Goal: Transaction & Acquisition: Purchase product/service

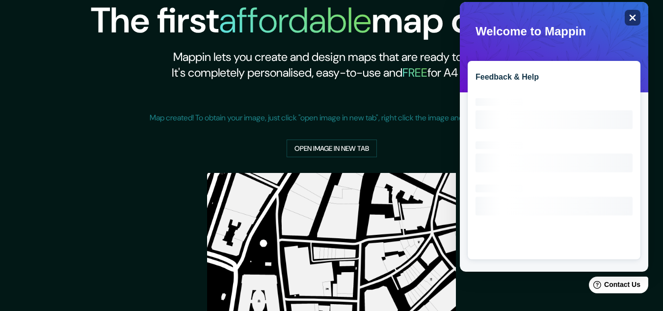
click at [630, 17] on icon "Close" at bounding box center [632, 17] width 7 height 7
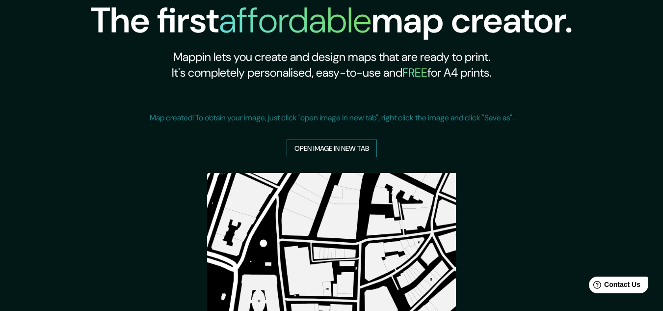
click at [334, 149] on link "Open image in new tab" at bounding box center [332, 148] width 90 height 18
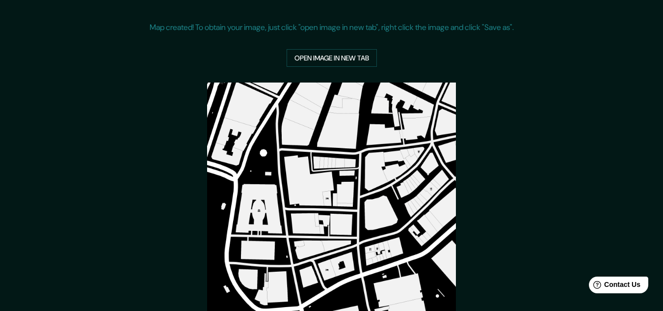
scroll to position [190, 0]
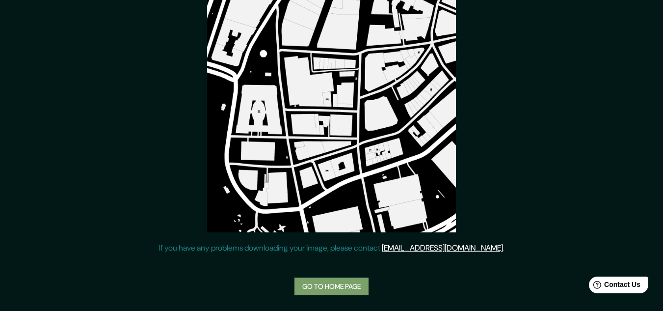
click at [303, 283] on link "Go to home page" at bounding box center [332, 286] width 74 height 18
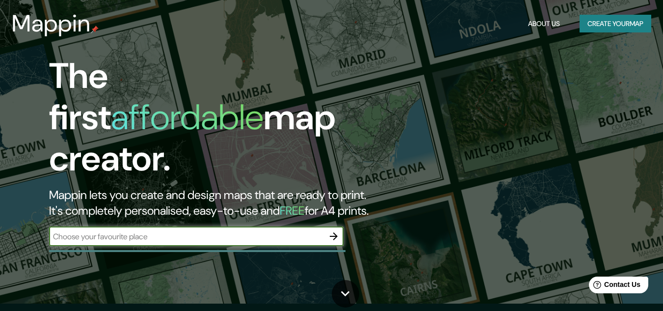
scroll to position [6, 0]
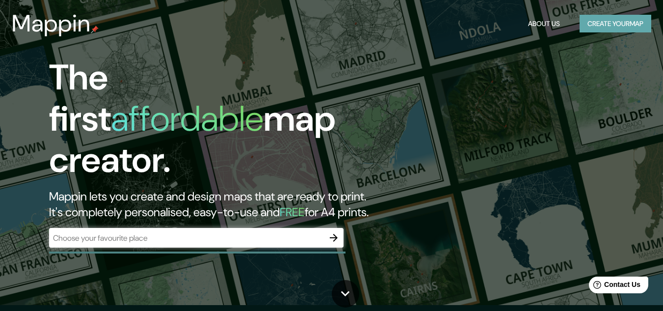
click at [598, 27] on button "Create your map" at bounding box center [616, 24] width 72 height 18
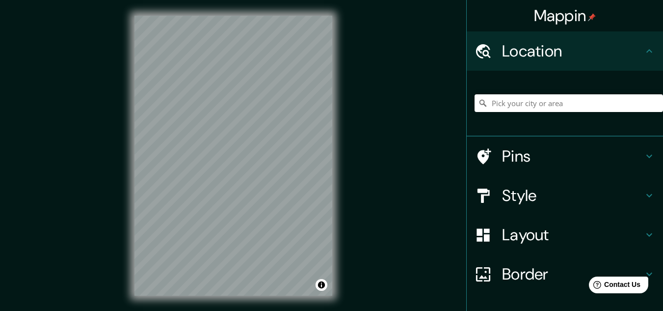
click at [523, 241] on h4 "Layout" at bounding box center [572, 235] width 141 height 20
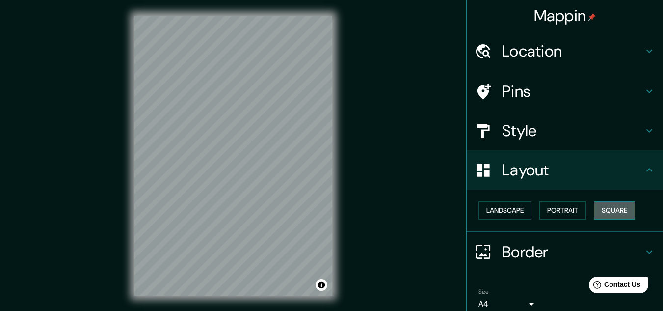
click at [623, 212] on button "Square" at bounding box center [614, 210] width 41 height 18
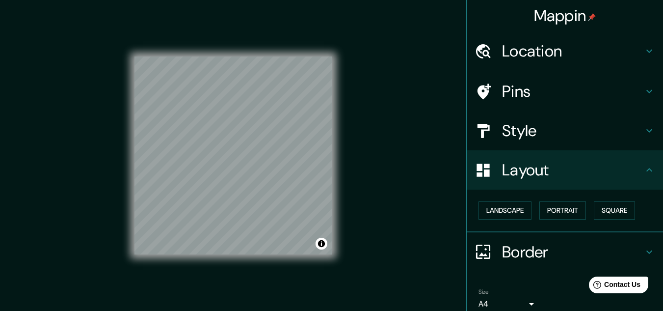
click at [383, 176] on div "Mappin Location Pins Style Layout Landscape Portrait Square Border Choose a bor…" at bounding box center [331, 163] width 663 height 327
click at [68, 164] on div "Mappin Location Pins Style Layout Landscape Portrait Square Border Choose a bor…" at bounding box center [331, 163] width 663 height 327
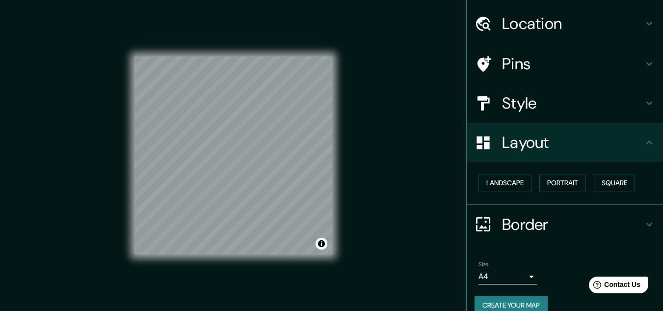
scroll to position [42, 0]
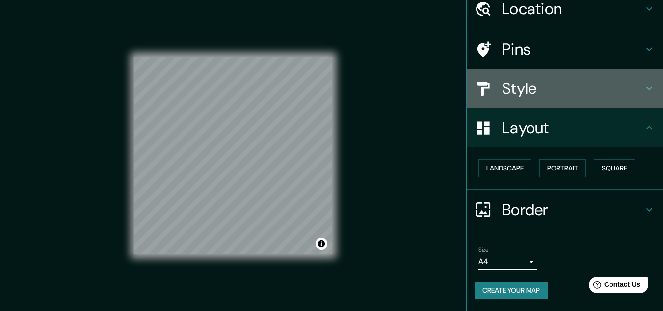
click at [515, 94] on h4 "Style" at bounding box center [572, 89] width 141 height 20
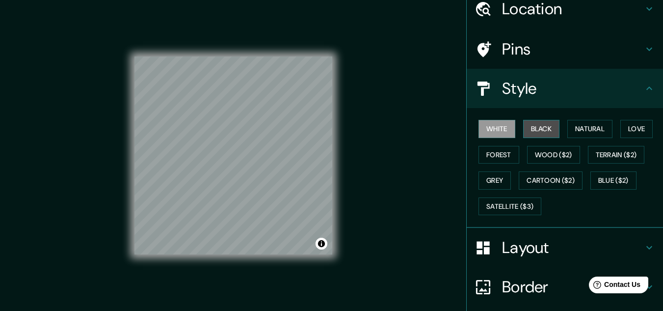
click at [529, 126] on button "Black" at bounding box center [541, 129] width 37 height 18
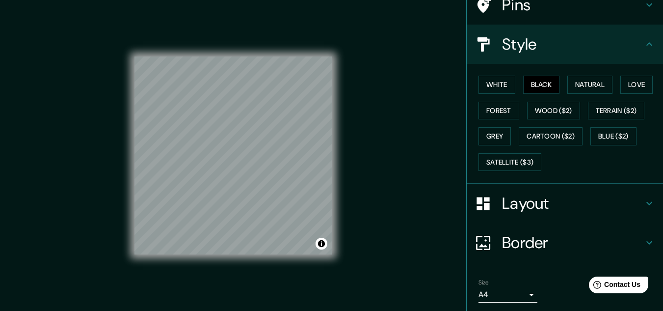
scroll to position [120, 0]
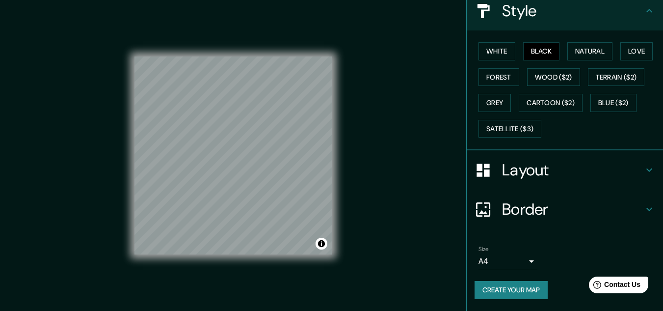
click at [488, 287] on button "Create your map" at bounding box center [511, 290] width 73 height 18
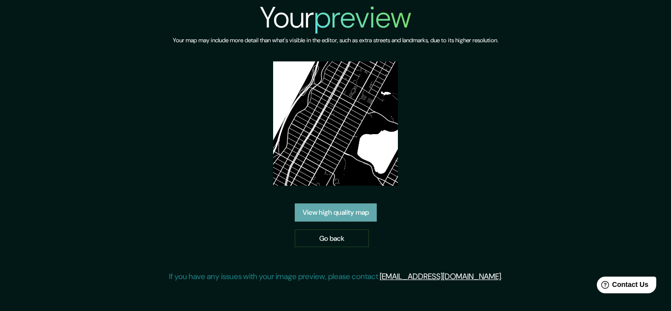
click at [336, 214] on link "View high quality map" at bounding box center [336, 212] width 82 height 18
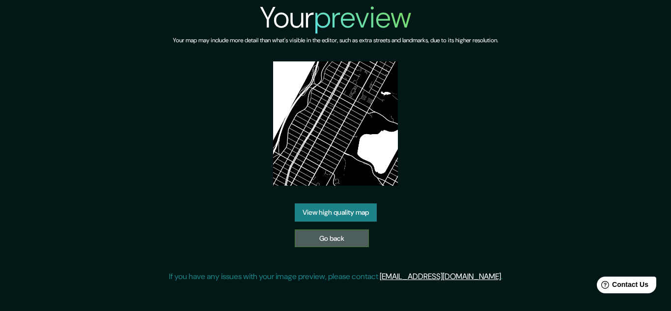
click at [336, 237] on link "Go back" at bounding box center [332, 238] width 74 height 18
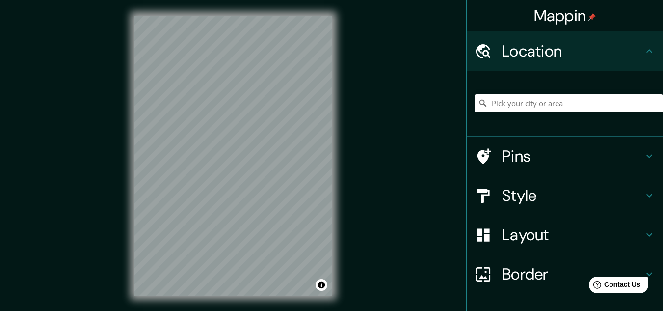
click at [335, 171] on div "© Mapbox © OpenStreetMap Improve this map" at bounding box center [233, 155] width 229 height 311
click at [369, 165] on div "Mappin Location Pins Style Layout Border Choose a border. Hint : you can make l…" at bounding box center [331, 163] width 663 height 327
click at [532, 231] on h4 "Layout" at bounding box center [572, 235] width 141 height 20
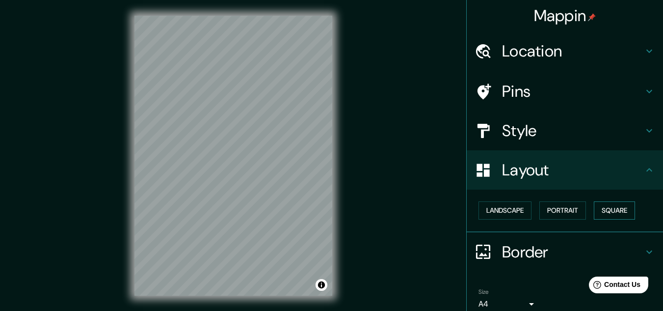
click at [609, 206] on button "Square" at bounding box center [614, 210] width 41 height 18
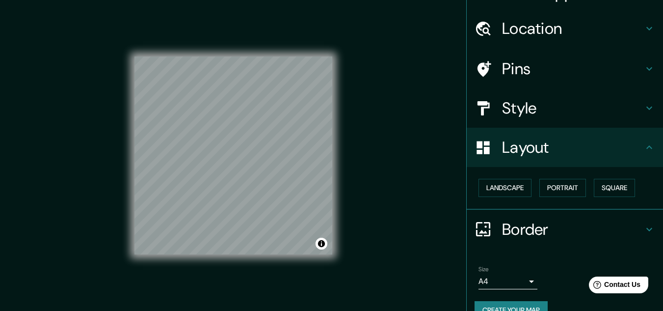
scroll to position [42, 0]
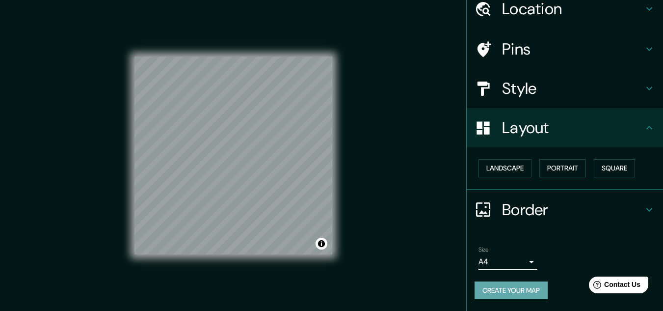
click at [513, 286] on button "Create your map" at bounding box center [511, 290] width 73 height 18
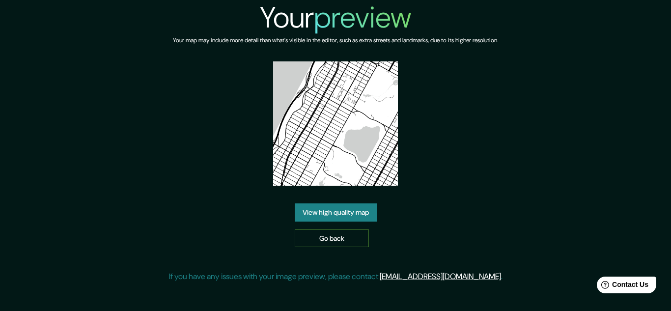
click at [340, 236] on link "Go back" at bounding box center [332, 238] width 74 height 18
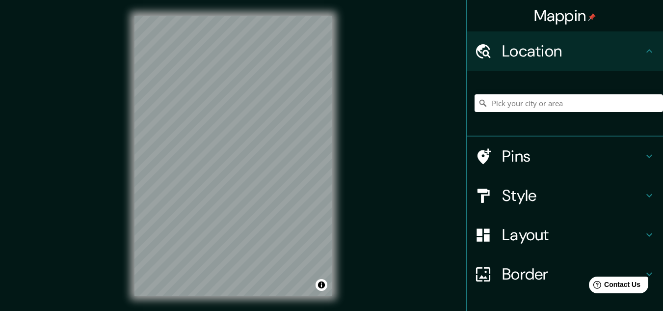
click at [524, 247] on div "Layout" at bounding box center [565, 234] width 196 height 39
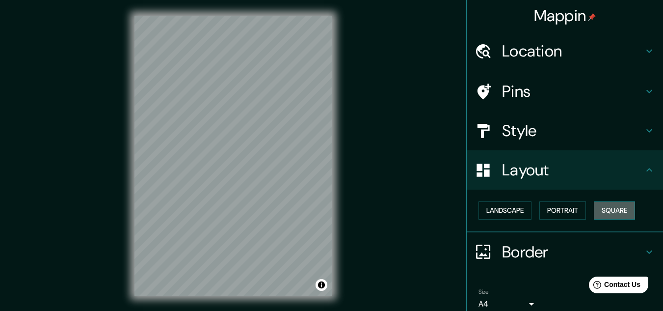
click at [613, 209] on button "Square" at bounding box center [614, 210] width 41 height 18
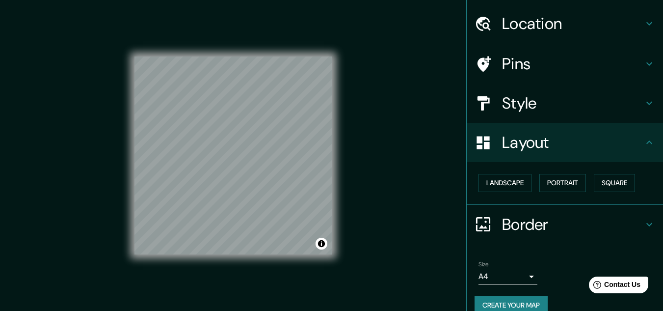
scroll to position [42, 0]
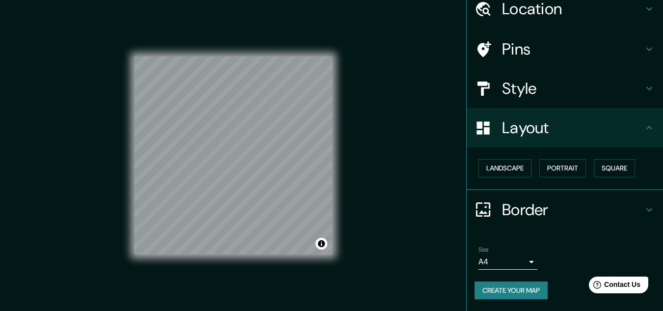
click at [513, 99] on div "Style" at bounding box center [565, 88] width 196 height 39
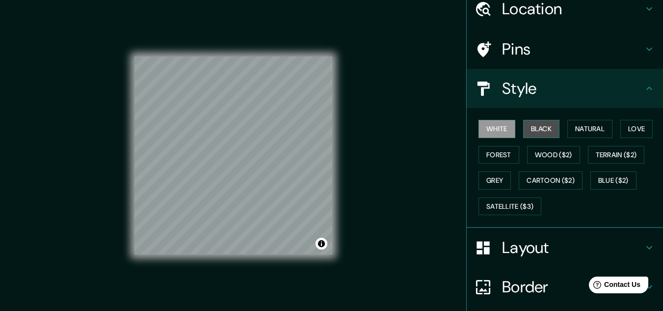
click at [527, 124] on button "Black" at bounding box center [541, 129] width 37 height 18
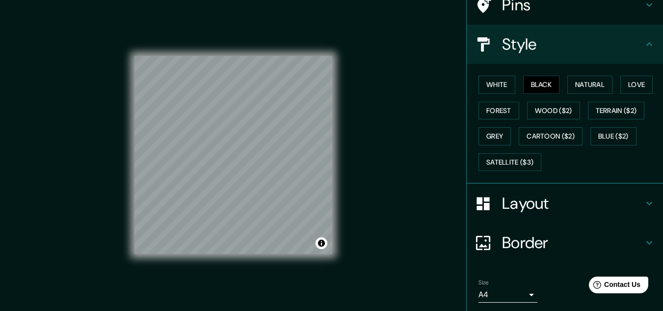
scroll to position [120, 0]
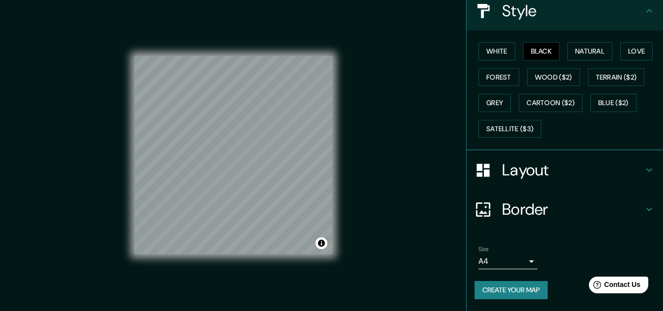
click at [514, 297] on button "Create your map" at bounding box center [511, 290] width 73 height 18
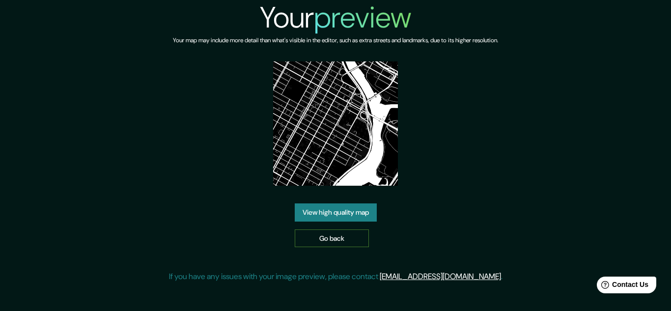
click at [324, 240] on link "Go back" at bounding box center [332, 238] width 74 height 18
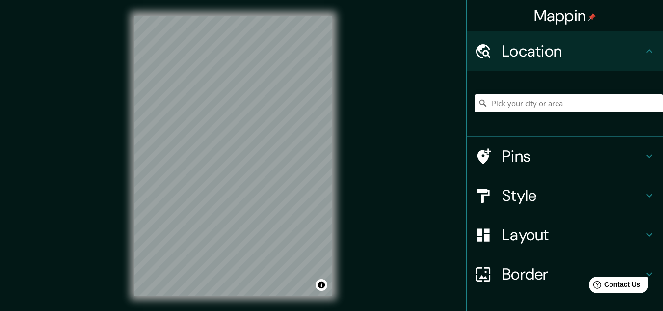
click at [352, 144] on div "Mappin Location Pins Style Layout Border Choose a border. Hint : you can make l…" at bounding box center [331, 163] width 663 height 327
click at [340, 93] on div "© Mapbox © OpenStreetMap Improve this map" at bounding box center [233, 155] width 229 height 311
click at [283, 181] on div "Mappin Location Pins Style Layout Border Choose a border. Hint : you can make l…" at bounding box center [331, 163] width 663 height 327
drag, startPoint x: 381, startPoint y: 176, endPoint x: 341, endPoint y: 153, distance: 46.4
click at [336, 157] on div "© Mapbox © OpenStreetMap Improve this map" at bounding box center [233, 155] width 229 height 311
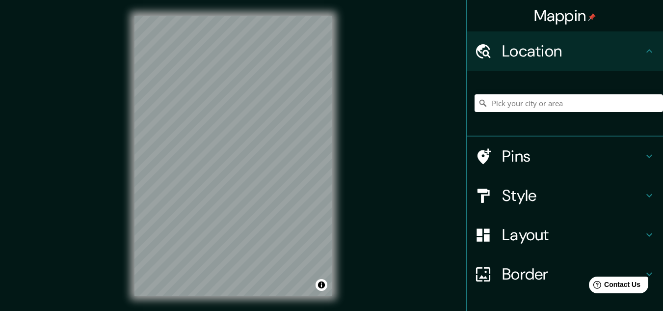
click at [345, 88] on div "© Mapbox © OpenStreetMap Improve this map" at bounding box center [233, 155] width 229 height 311
click at [148, 310] on html "Mappin Location Pins Style Layout Border Choose a border. Hint : you can make l…" at bounding box center [331, 155] width 663 height 311
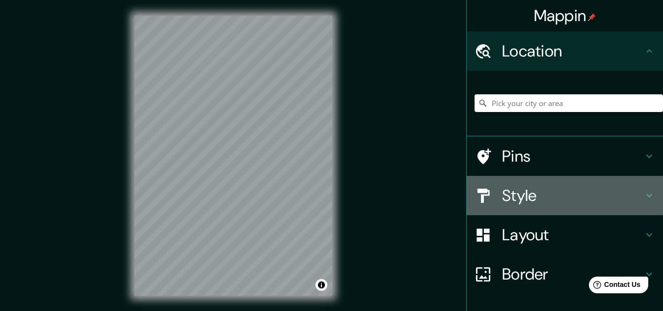
click at [535, 203] on h4 "Style" at bounding box center [572, 196] width 141 height 20
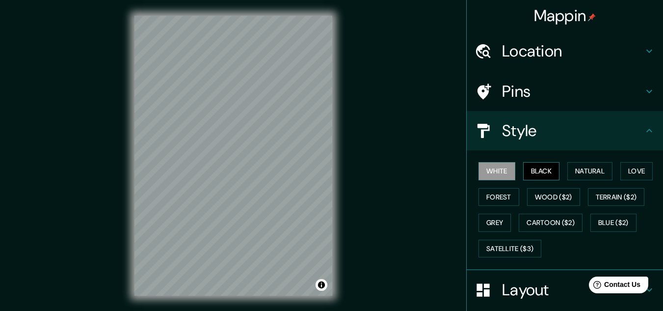
click at [534, 174] on button "Black" at bounding box center [541, 171] width 37 height 18
click at [349, 208] on div "Mappin Location Pins Style White Black Natural Love Forest Wood ($2) Terrain ($…" at bounding box center [331, 163] width 663 height 327
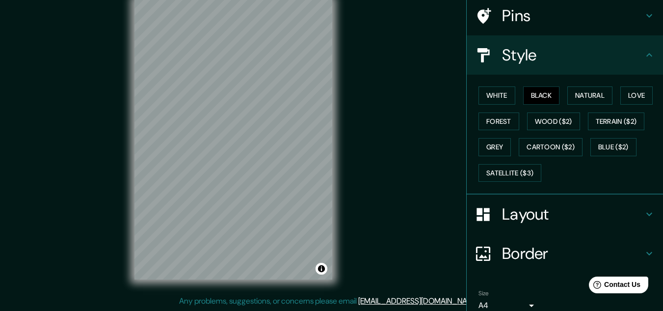
scroll to position [120, 0]
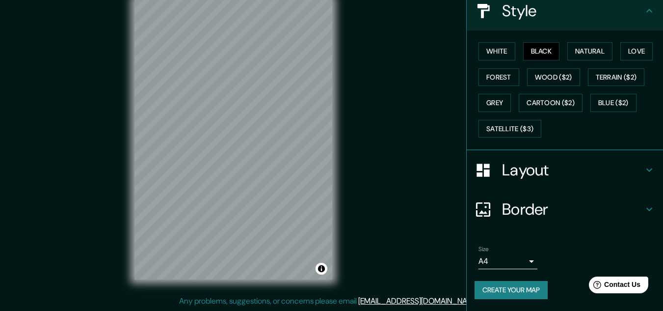
click at [514, 293] on button "Create your map" at bounding box center [511, 290] width 73 height 18
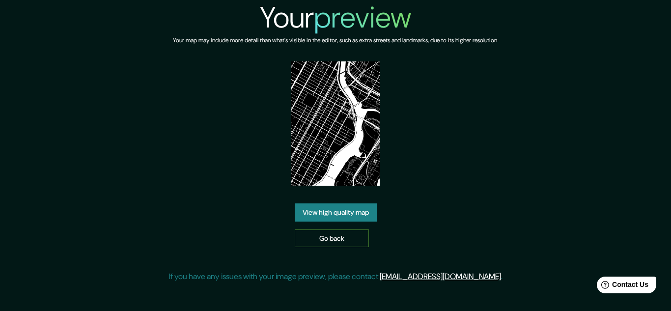
click at [321, 242] on link "Go back" at bounding box center [332, 238] width 74 height 18
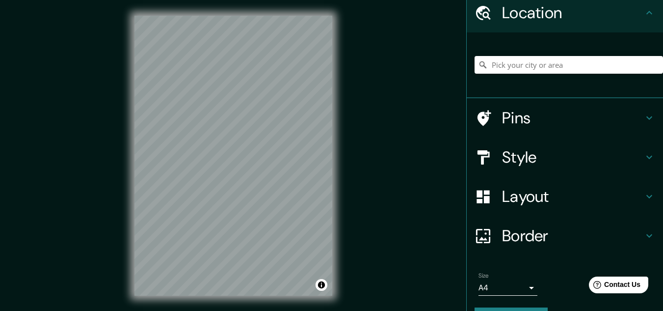
scroll to position [65, 0]
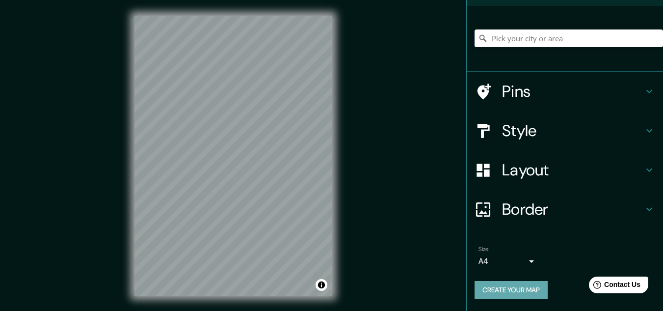
click at [508, 288] on button "Create your map" at bounding box center [511, 290] width 73 height 18
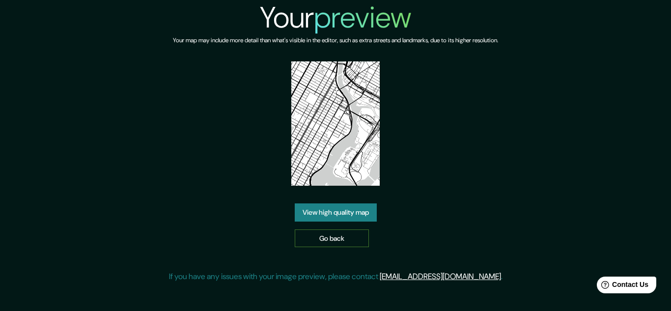
click at [331, 236] on link "Go back" at bounding box center [332, 238] width 74 height 18
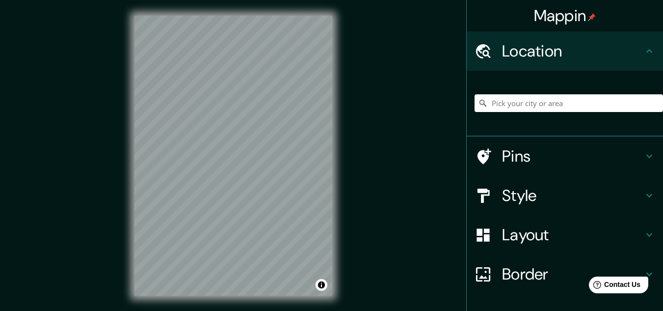
click at [368, 92] on div "Mappin Location Pins Style Layout Border Choose a border. Hint : you can make l…" at bounding box center [331, 163] width 663 height 327
click at [515, 159] on h4 "Pins" at bounding box center [572, 156] width 141 height 20
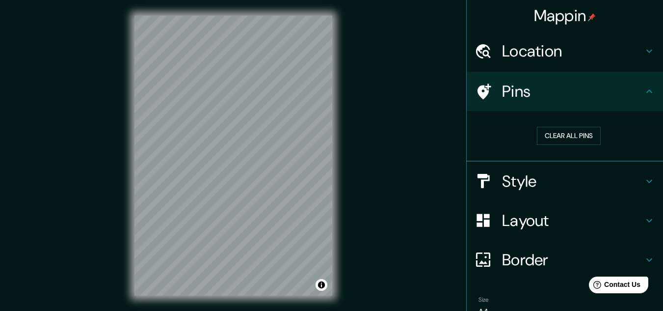
click at [526, 179] on h4 "Style" at bounding box center [572, 181] width 141 height 20
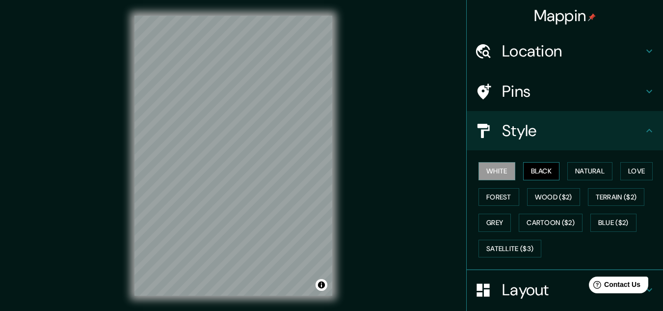
click at [528, 176] on button "Black" at bounding box center [541, 171] width 37 height 18
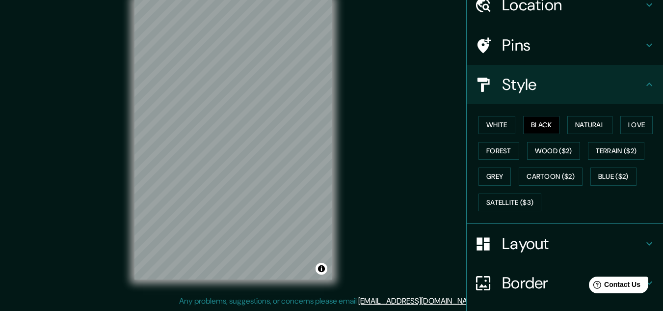
scroll to position [120, 0]
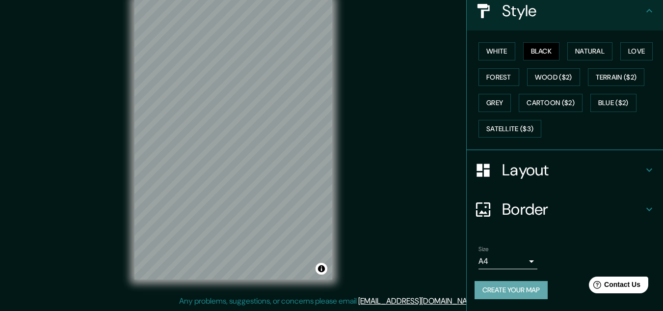
click at [501, 292] on button "Create your map" at bounding box center [511, 290] width 73 height 18
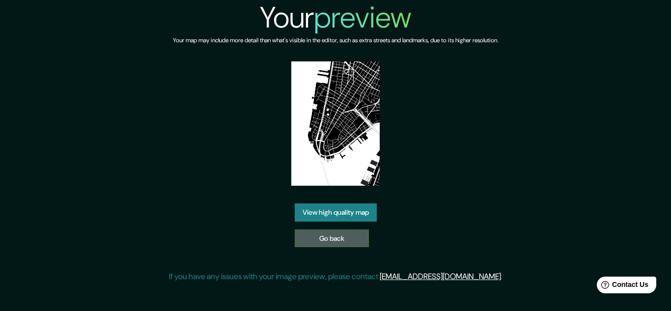
click at [319, 237] on link "Go back" at bounding box center [332, 238] width 74 height 18
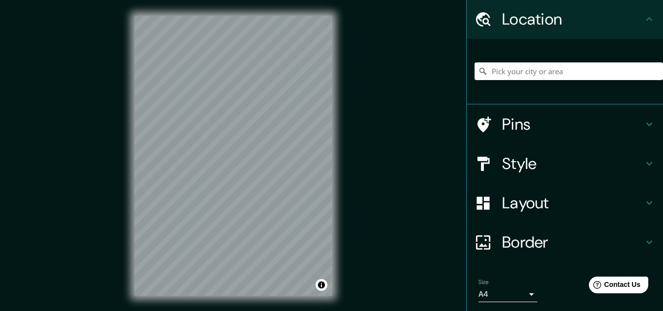
scroll to position [65, 0]
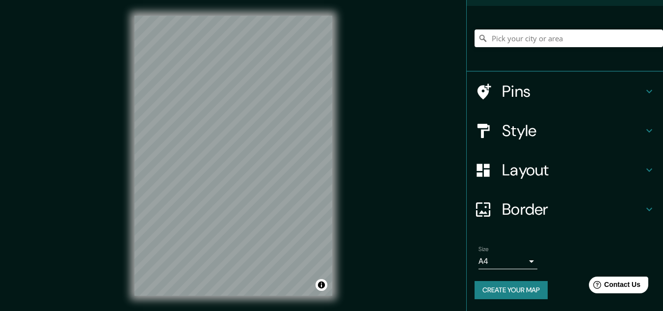
click at [519, 290] on button "Create your map" at bounding box center [511, 290] width 73 height 18
